Goal: Contribute content: Contribute content

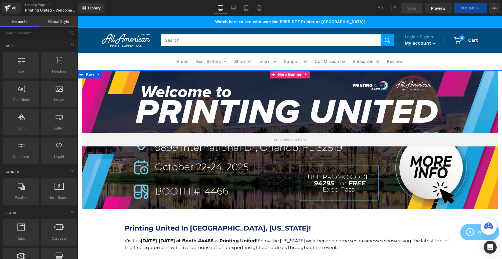
click at [285, 77] on span "Hero Banner" at bounding box center [290, 74] width 26 height 8
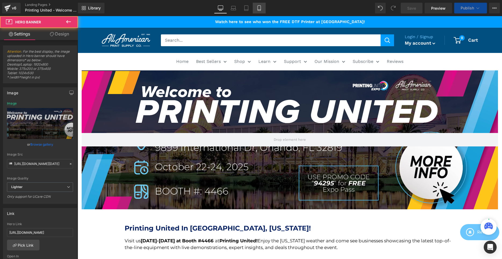
click at [258, 6] on icon at bounding box center [258, 8] width 3 height 5
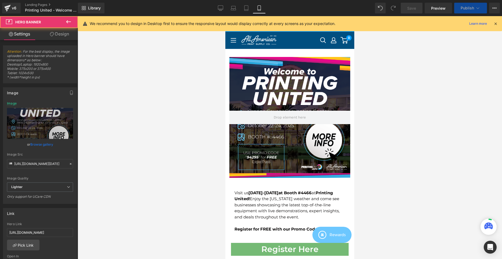
click at [246, 12] on link "Tablet" at bounding box center [246, 8] width 13 height 11
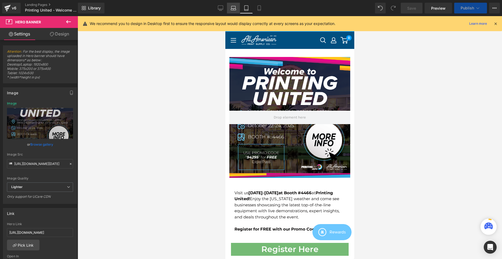
click at [233, 9] on icon at bounding box center [233, 9] width 1 height 0
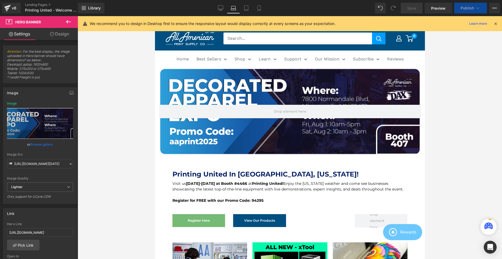
click at [245, 71] on div at bounding box center [290, 111] width 262 height 87
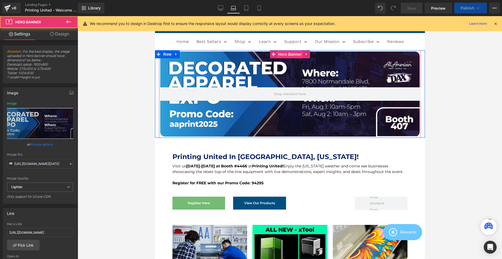
click at [285, 55] on span "Hero Banner" at bounding box center [290, 54] width 26 height 8
click at [307, 53] on icon at bounding box center [306, 54] width 4 height 4
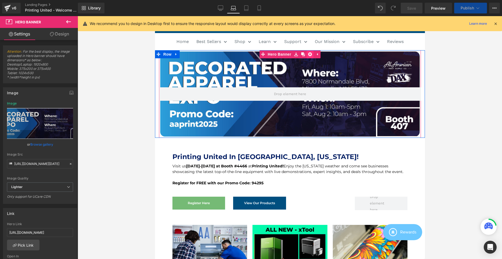
click at [309, 55] on icon at bounding box center [310, 54] width 4 height 4
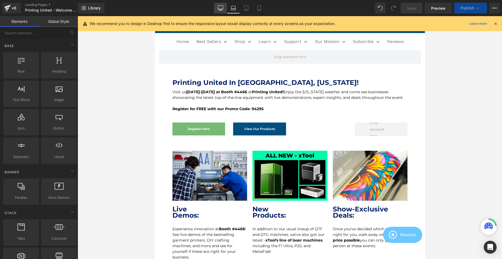
click at [220, 6] on icon at bounding box center [220, 8] width 5 height 4
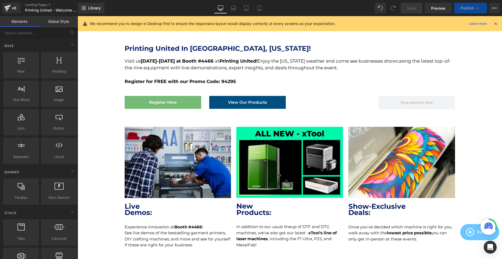
scroll to position [0, 0]
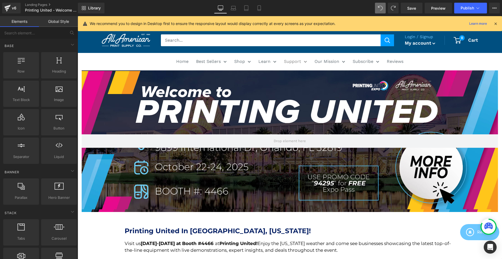
click at [286, 112] on div at bounding box center [290, 140] width 416 height 141
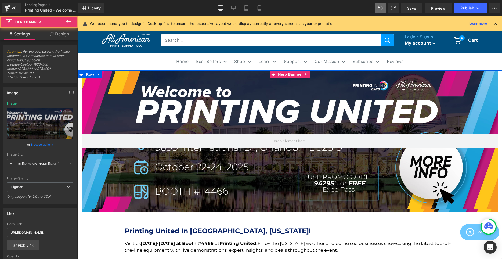
click at [285, 98] on div at bounding box center [290, 140] width 416 height 141
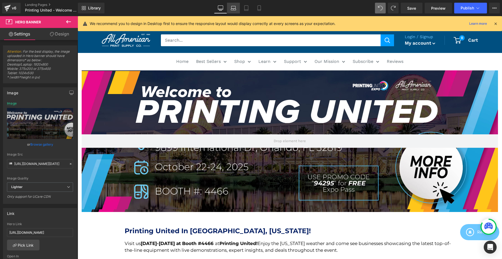
click at [230, 6] on link "Laptop" at bounding box center [233, 8] width 13 height 11
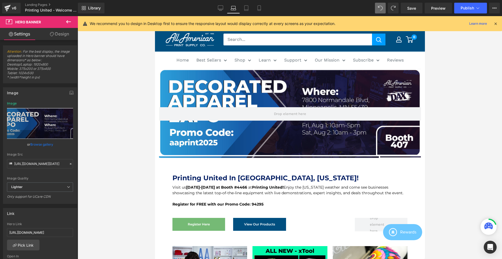
click at [224, 103] on div at bounding box center [290, 114] width 262 height 90
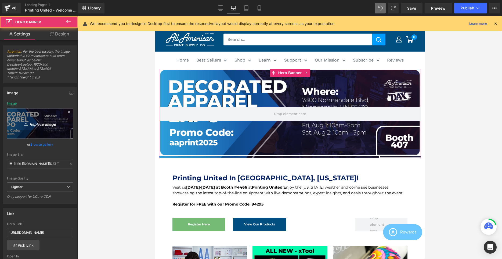
click at [28, 113] on link "Replace Image" at bounding box center [40, 123] width 66 height 31
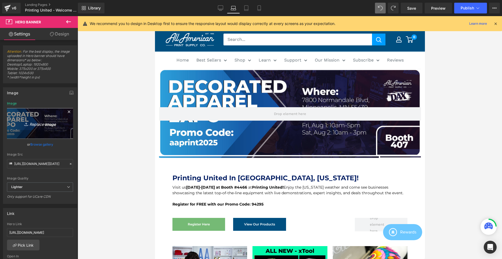
type input "C:\fakepath\Printing United Oct 2025 PC.png"
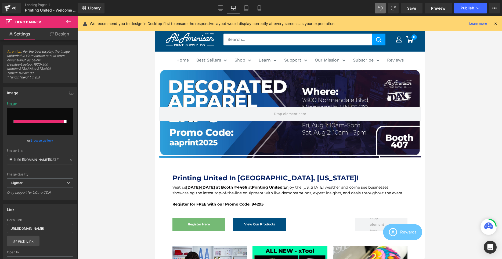
drag, startPoint x: 231, startPoint y: 63, endPoint x: 416, endPoint y: 15, distance: 190.3
click at [418, 10] on link "Save" at bounding box center [412, 8] width 22 height 11
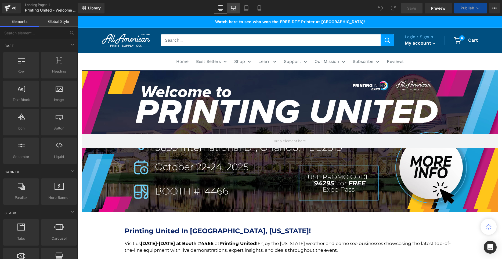
click at [234, 9] on icon at bounding box center [233, 7] width 5 height 5
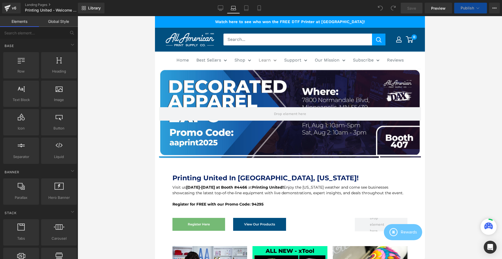
click at [277, 82] on div at bounding box center [290, 114] width 262 height 90
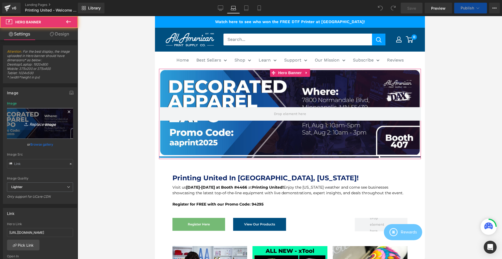
click at [59, 111] on link "Replace Image" at bounding box center [40, 123] width 66 height 31
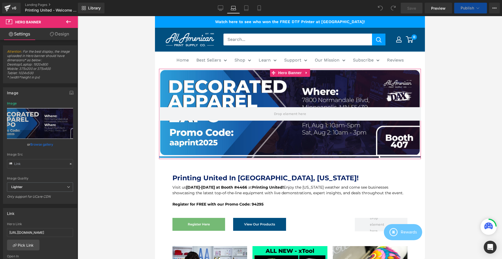
click at [34, 145] on link "Browse gallery" at bounding box center [41, 144] width 23 height 9
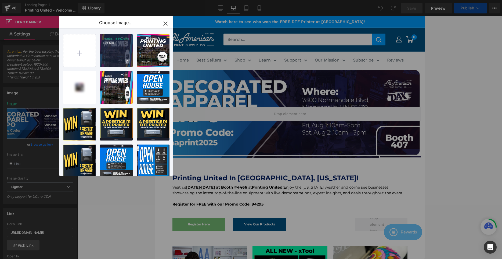
click at [129, 61] on span at bounding box center [127, 61] width 5 height 5
click at [110, 63] on span "Yes" at bounding box center [109, 62] width 13 height 6
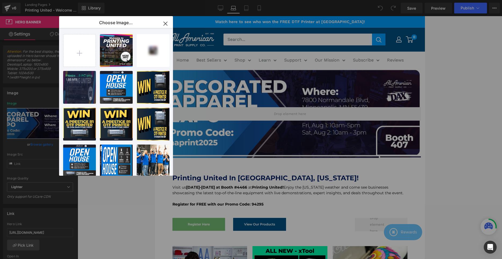
click at [78, 89] on div "Printin...5 PC.png 1.46 MB" at bounding box center [79, 87] width 33 height 33
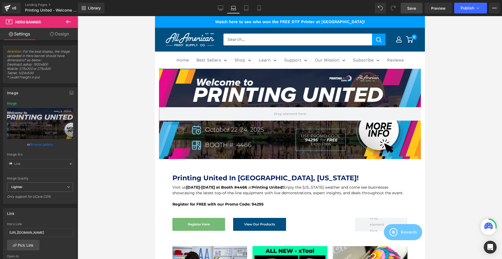
click at [419, 7] on link "Save" at bounding box center [412, 8] width 22 height 11
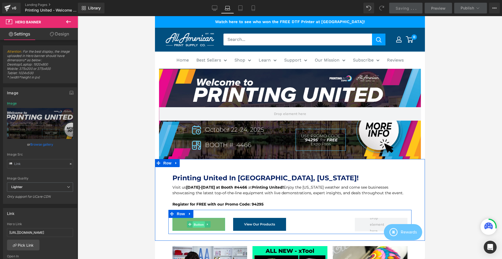
click at [202, 222] on span "Button" at bounding box center [198, 224] width 12 height 6
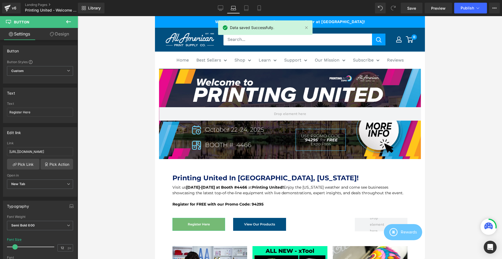
click at [54, 146] on div "Link [URL][DOMAIN_NAME]" at bounding box center [40, 149] width 66 height 17
click at [467, 9] on span "Publish" at bounding box center [466, 8] width 13 height 4
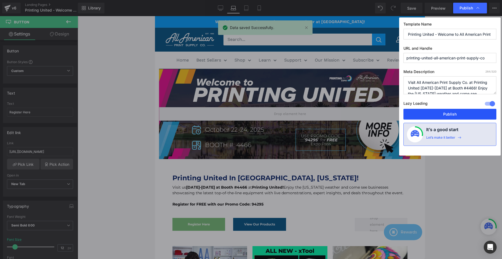
click at [444, 111] on button "Publish" at bounding box center [449, 114] width 93 height 11
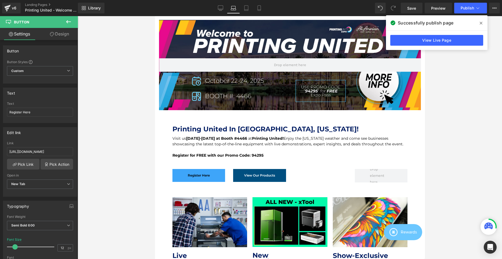
scroll to position [82, 0]
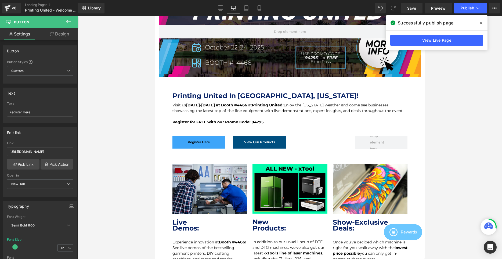
click at [198, 142] on div "Register Here Button" at bounding box center [198, 142] width 53 height 13
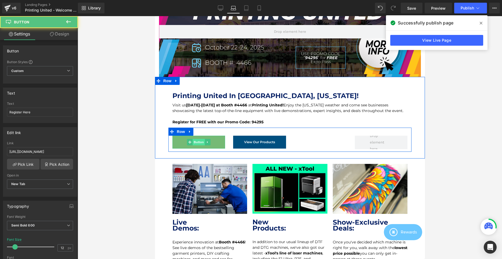
click at [200, 142] on span "Button" at bounding box center [198, 142] width 12 height 6
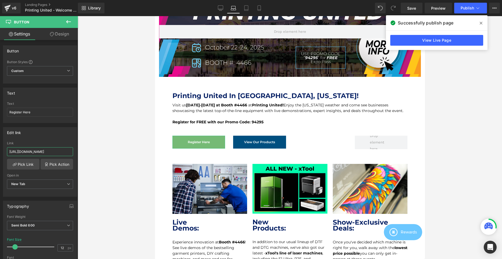
click at [54, 152] on input "[URL][DOMAIN_NAME]" at bounding box center [40, 151] width 66 height 9
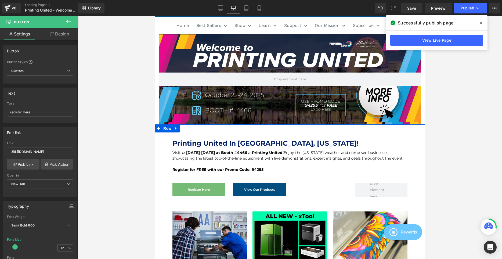
scroll to position [0, 0]
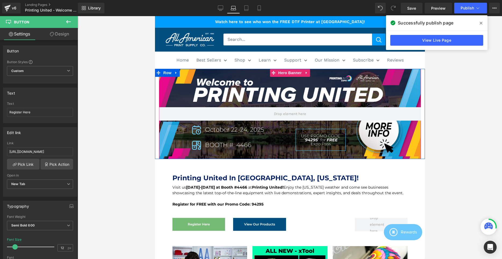
click at [255, 132] on div at bounding box center [290, 114] width 262 height 90
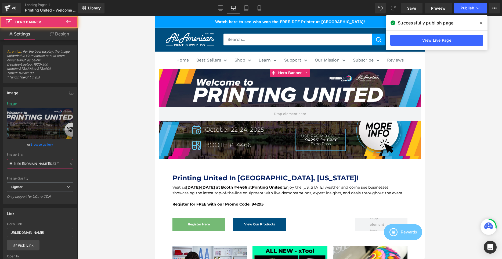
click at [29, 166] on input "[URL][DOMAIN_NAME][DATE]" at bounding box center [40, 163] width 66 height 9
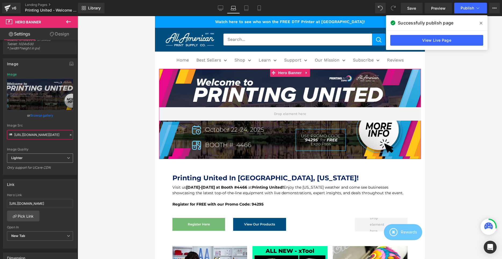
scroll to position [55, 0]
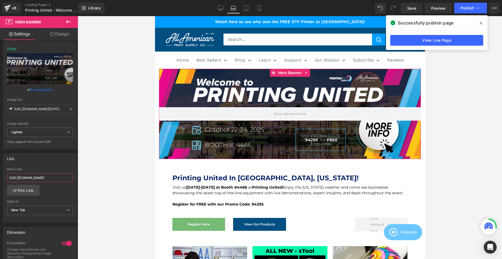
click at [40, 174] on input "[URL][DOMAIN_NAME]" at bounding box center [40, 177] width 66 height 9
click at [37, 183] on div "Hero Link [URL][DOMAIN_NAME]" at bounding box center [40, 175] width 66 height 17
click at [36, 181] on input "[URL][DOMAIN_NAME]" at bounding box center [40, 177] width 66 height 9
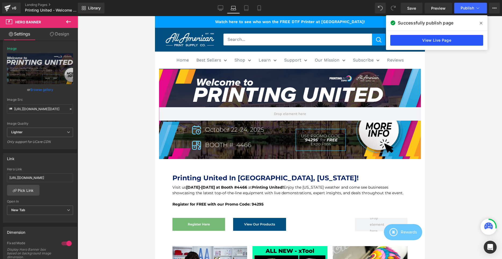
click at [448, 40] on link "View Live Page" at bounding box center [436, 40] width 93 height 11
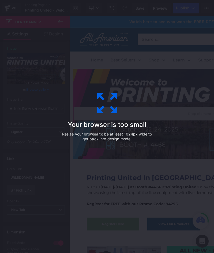
click at [103, 64] on div "Your browser is too small Resize your browser to be at least 1024px wide to get…" at bounding box center [107, 126] width 214 height 253
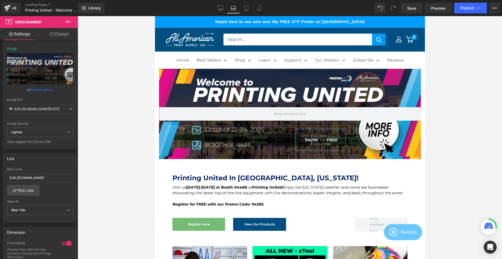
click at [231, 9] on icon at bounding box center [233, 10] width 5 height 2
drag, startPoint x: 214, startPoint y: 3, endPoint x: 219, endPoint y: 6, distance: 5.4
click at [214, 3] on div "Library Laptop Desktop Laptop Tablet Mobile Save Preview Publish Scheduled View…" at bounding box center [290, 8] width 424 height 11
click at [220, 6] on icon at bounding box center [220, 7] width 5 height 5
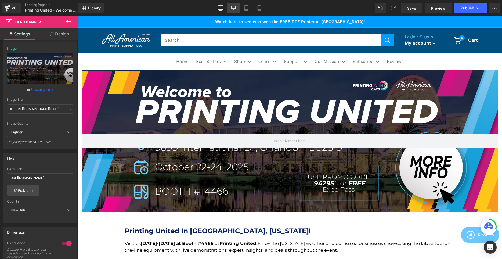
scroll to position [1, 0]
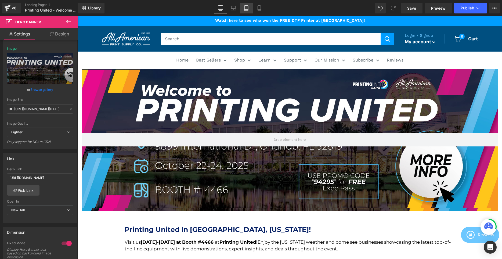
click at [246, 12] on link "Tablet" at bounding box center [246, 8] width 13 height 11
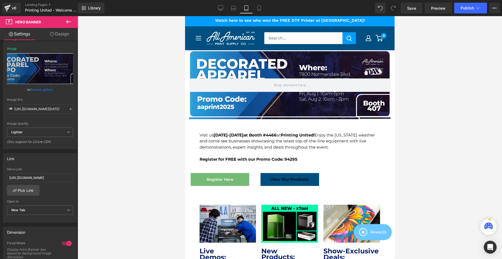
scroll to position [0, 0]
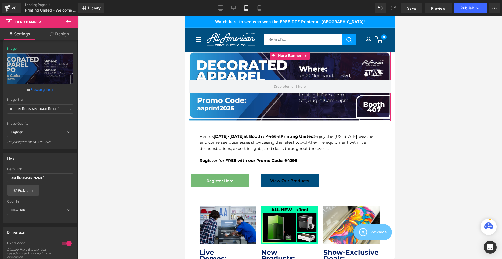
click at [42, 90] on link "Browse gallery" at bounding box center [41, 89] width 23 height 9
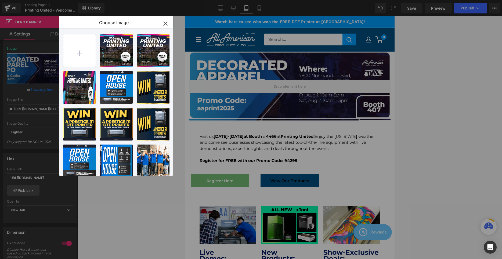
click at [169, 22] on icon "button" at bounding box center [165, 23] width 9 height 9
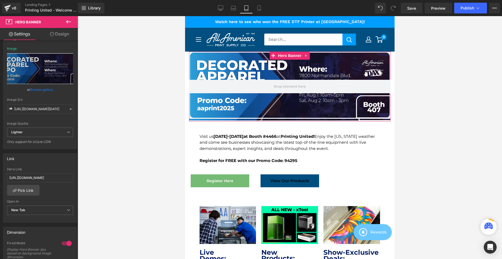
click at [42, 88] on link "Browse gallery" at bounding box center [41, 89] width 23 height 9
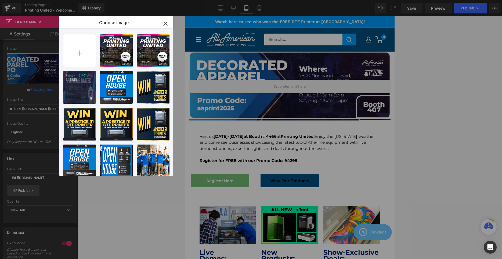
click at [74, 85] on div "Printin...5 PC.png 1.46 MB" at bounding box center [79, 87] width 33 height 33
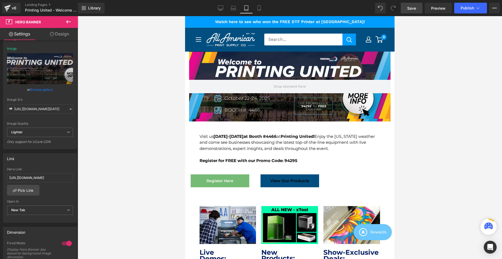
click at [420, 9] on link "Save" at bounding box center [412, 8] width 22 height 11
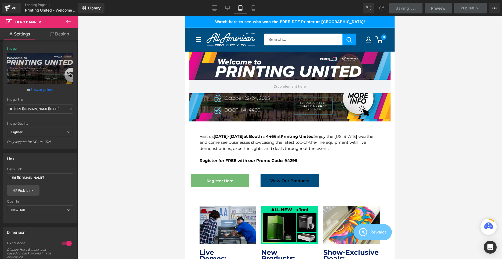
scroll to position [27, 0]
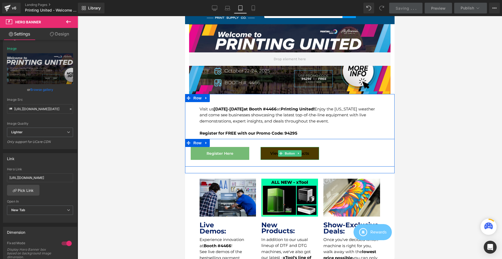
click at [284, 149] on span "View Our Products" at bounding box center [289, 153] width 39 height 13
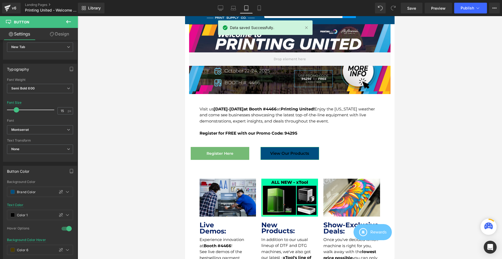
scroll to position [164, 0]
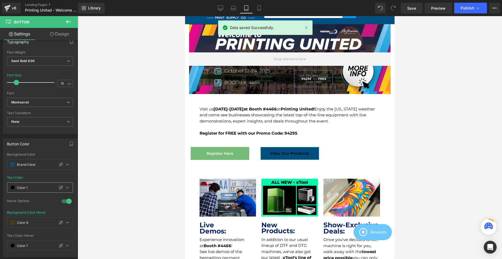
click at [12, 187] on span at bounding box center [12, 187] width 4 height 4
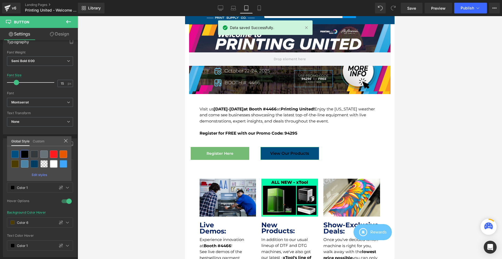
click at [53, 160] on div at bounding box center [53, 163] width 9 height 9
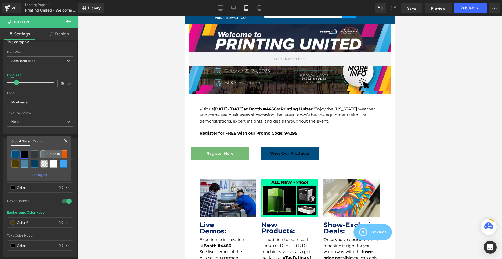
click at [50, 166] on div at bounding box center [54, 164] width 8 height 8
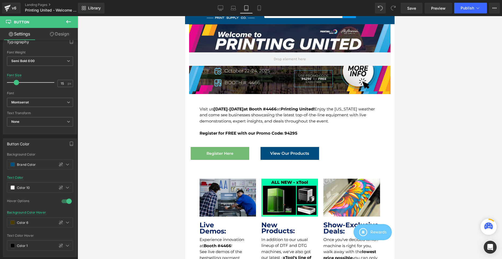
scroll to position [110, 0]
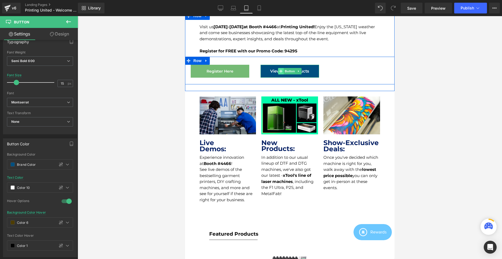
click at [281, 69] on span at bounding box center [281, 71] width 6 height 6
click at [223, 71] on span "Button" at bounding box center [220, 71] width 12 height 6
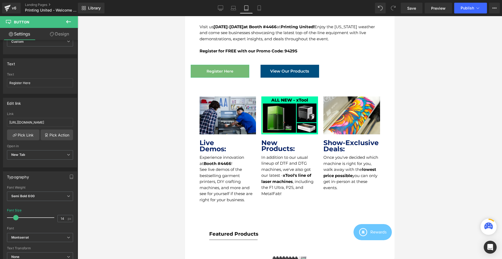
scroll to position [55, 0]
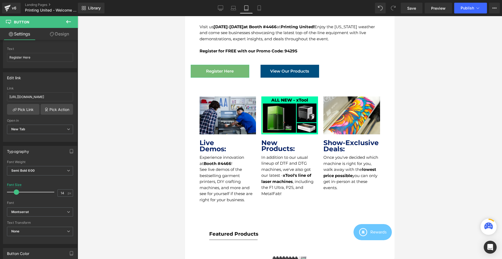
click at [17, 194] on span at bounding box center [16, 191] width 5 height 5
click at [173, 97] on div at bounding box center [290, 137] width 424 height 243
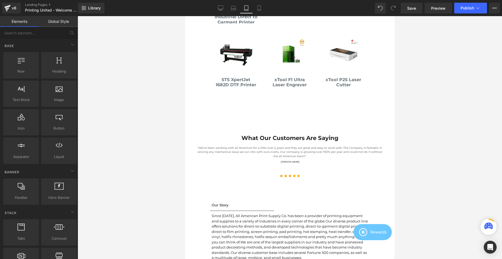
scroll to position [602, 0]
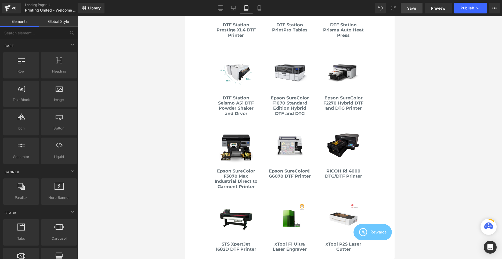
drag, startPoint x: 408, startPoint y: 9, endPoint x: 88, endPoint y: 103, distance: 333.8
click at [408, 9] on span "Save" at bounding box center [411, 8] width 9 height 6
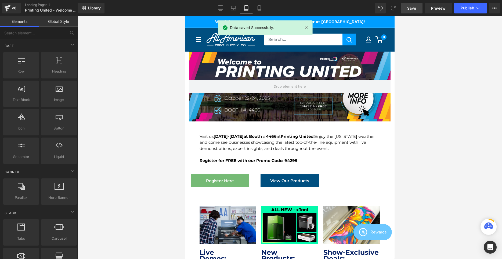
click at [476, 13] on div "Library Tablet Desktop Laptop Tablet Mobile Save Preview Publish Scheduled View…" at bounding box center [290, 8] width 424 height 16
click at [475, 10] on icon at bounding box center [477, 7] width 5 height 5
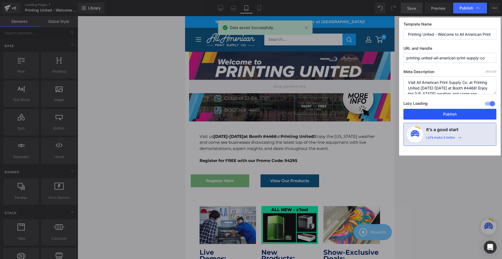
drag, startPoint x: 429, startPoint y: 112, endPoint x: 116, endPoint y: 242, distance: 339.1
click at [429, 112] on button "Publish" at bounding box center [449, 114] width 93 height 11
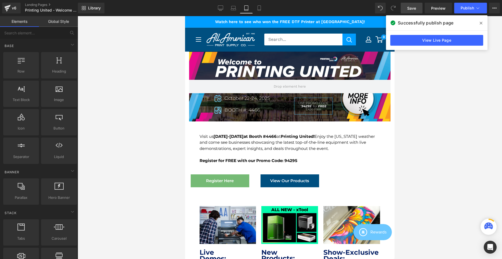
click at [164, 79] on div at bounding box center [290, 137] width 424 height 243
click at [454, 42] on link "View Live Page" at bounding box center [436, 40] width 93 height 11
